Goal: Task Accomplishment & Management: Manage account settings

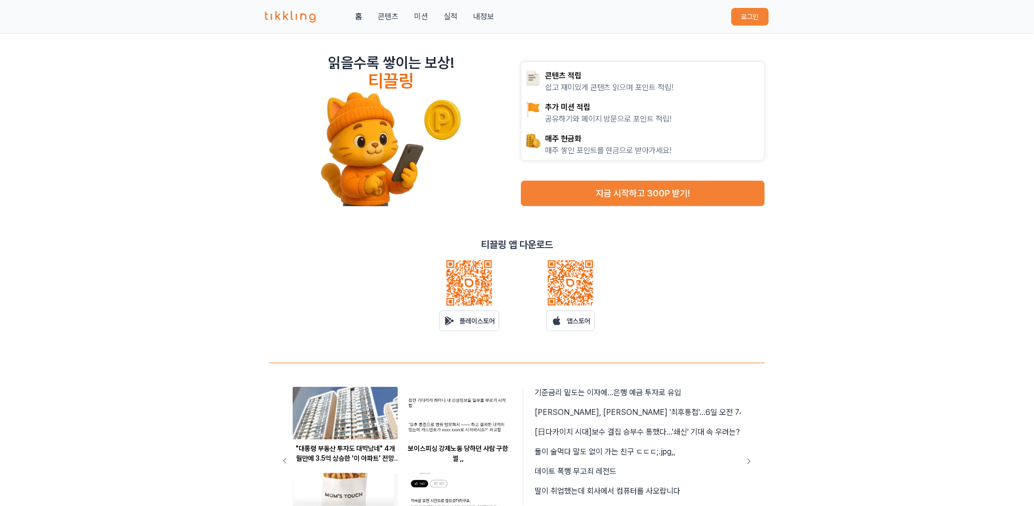
click at [752, 13] on button "로그인" at bounding box center [749, 17] width 37 height 18
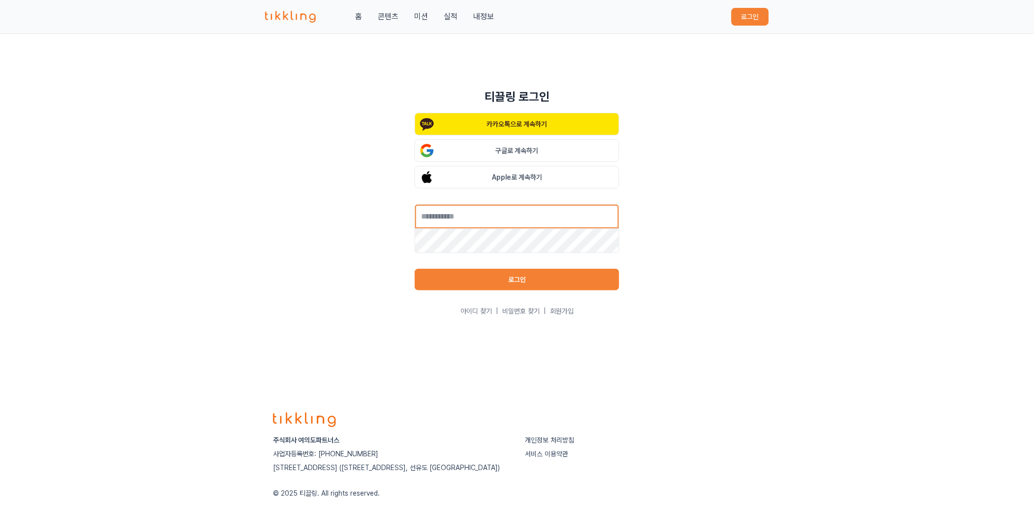
click at [545, 218] on input "text" at bounding box center [517, 216] width 205 height 25
click at [515, 222] on input "**********" at bounding box center [517, 216] width 205 height 25
type input "**********"
